Goal: Information Seeking & Learning: Learn about a topic

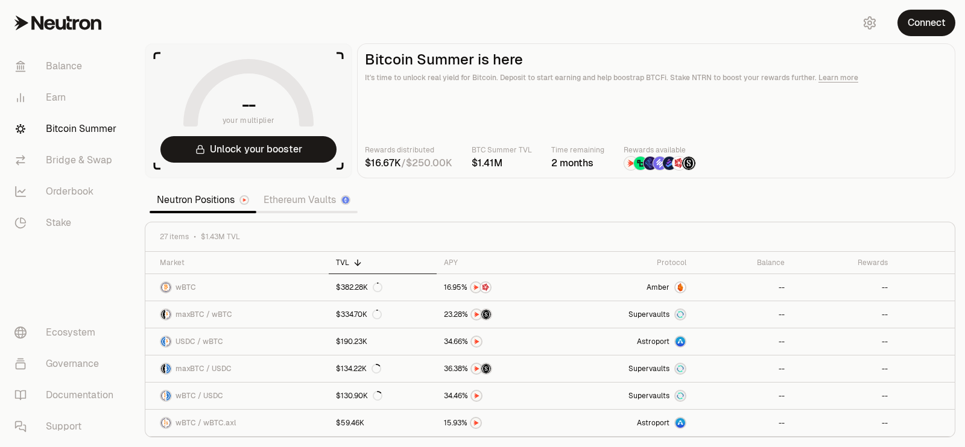
click at [652, 166] on div at bounding box center [659, 163] width 14 height 14
click at [309, 163] on aside "-- your multiplier Unlock your booster" at bounding box center [248, 110] width 207 height 135
click at [309, 152] on button "Unlock your booster" at bounding box center [248, 149] width 176 height 27
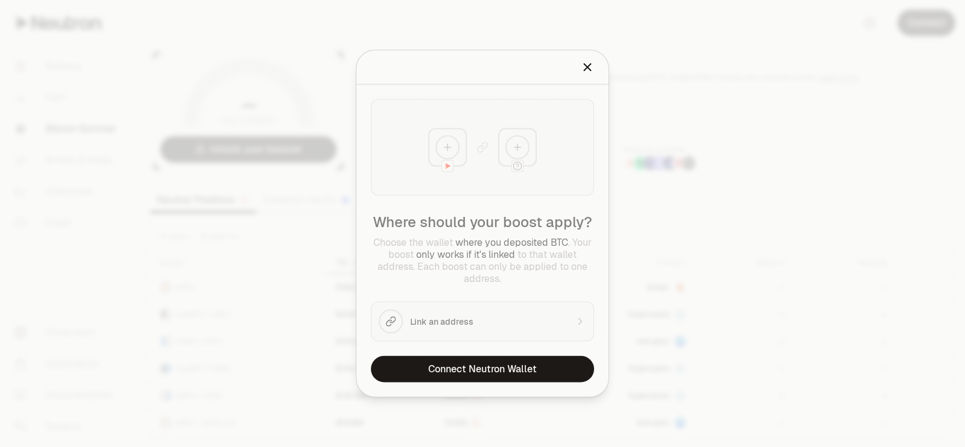
click at [588, 74] on icon "Close" at bounding box center [587, 67] width 13 height 13
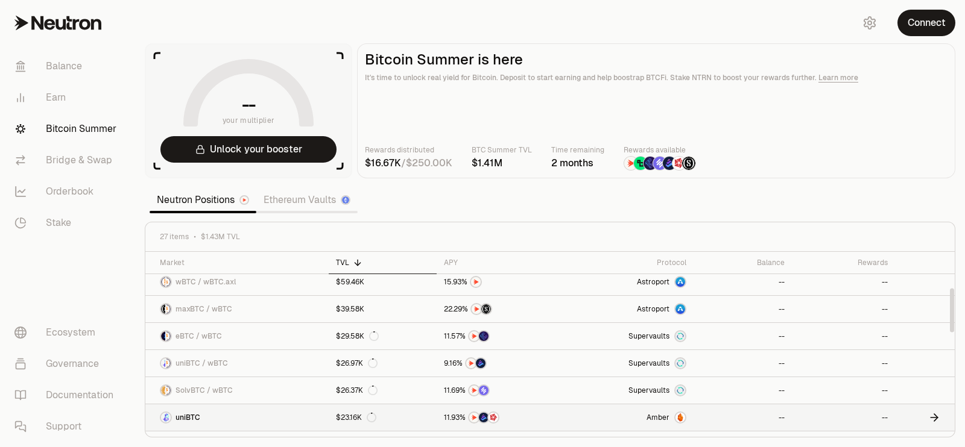
scroll to position [150, 0]
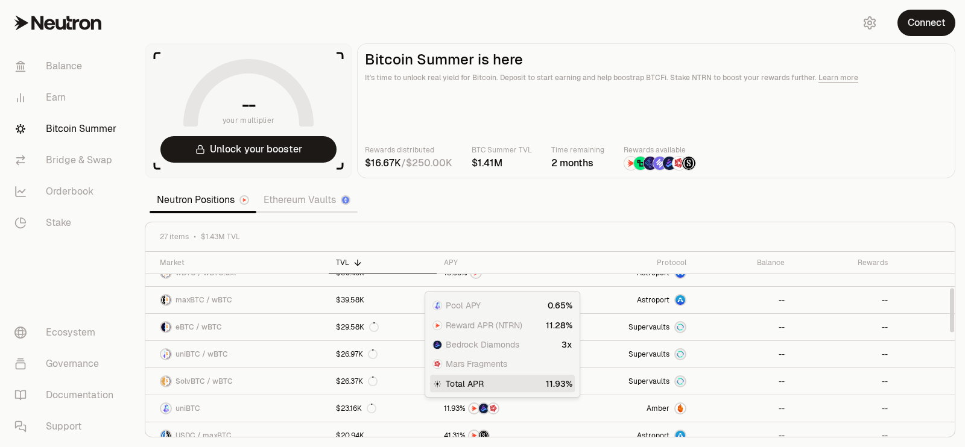
click at [330, 210] on div "Neutron Positions Ethereum Vaults" at bounding box center [254, 200] width 208 height 27
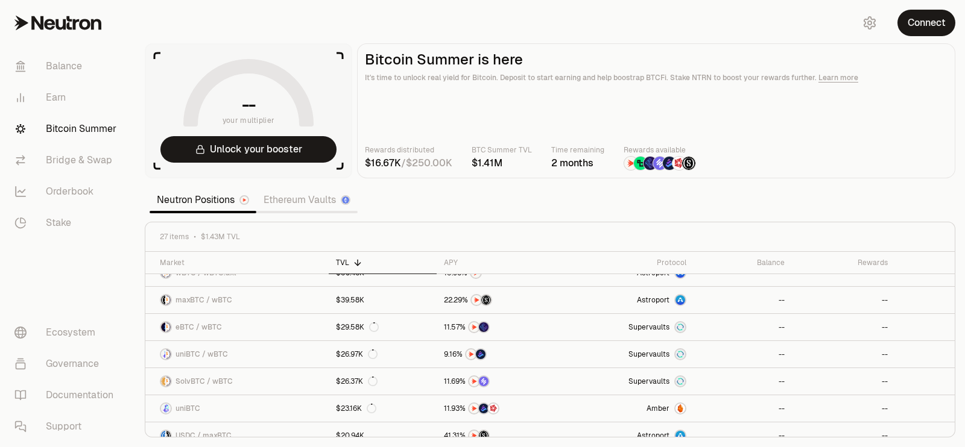
click at [326, 203] on link "Ethereum Vaults" at bounding box center [306, 200] width 101 height 24
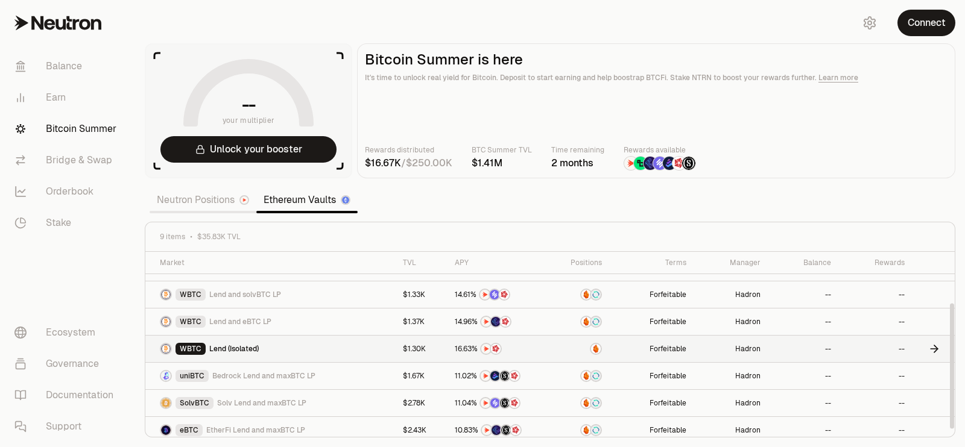
scroll to position [75, 0]
